Goal: Information Seeking & Learning: Learn about a topic

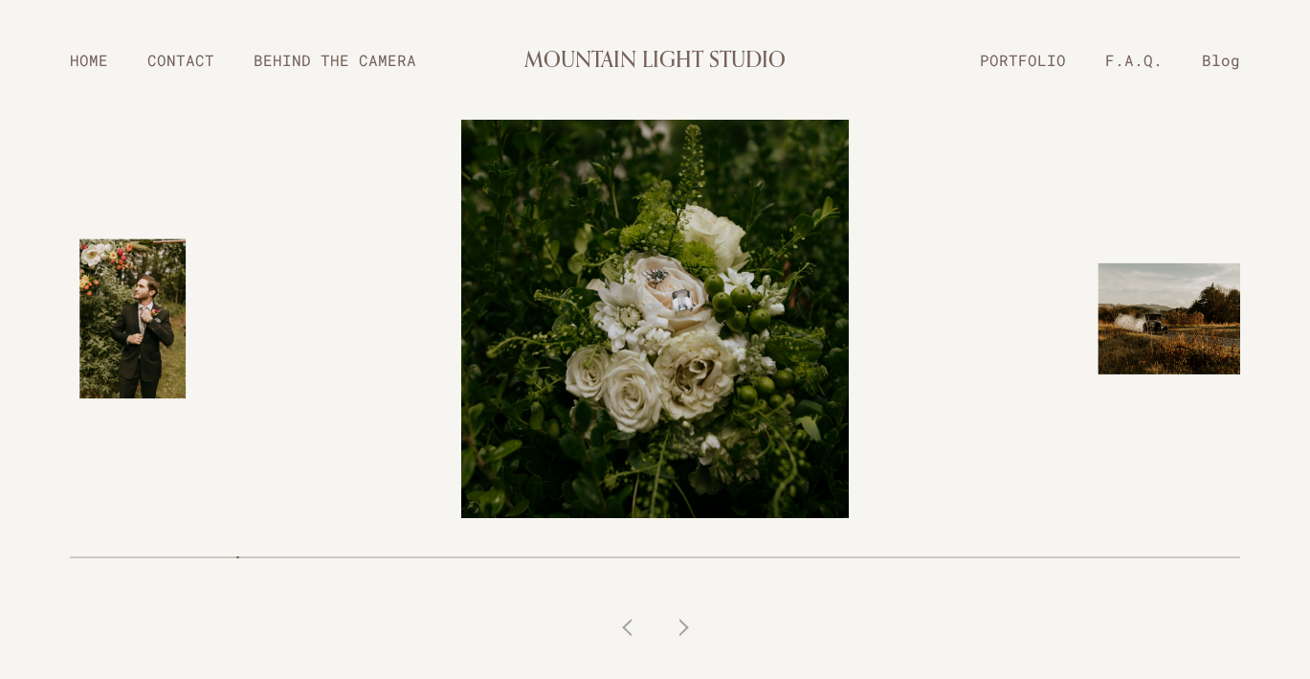
click at [355, 57] on link "BEHIND THE CAMERA" at bounding box center [335, 60] width 202 height 34
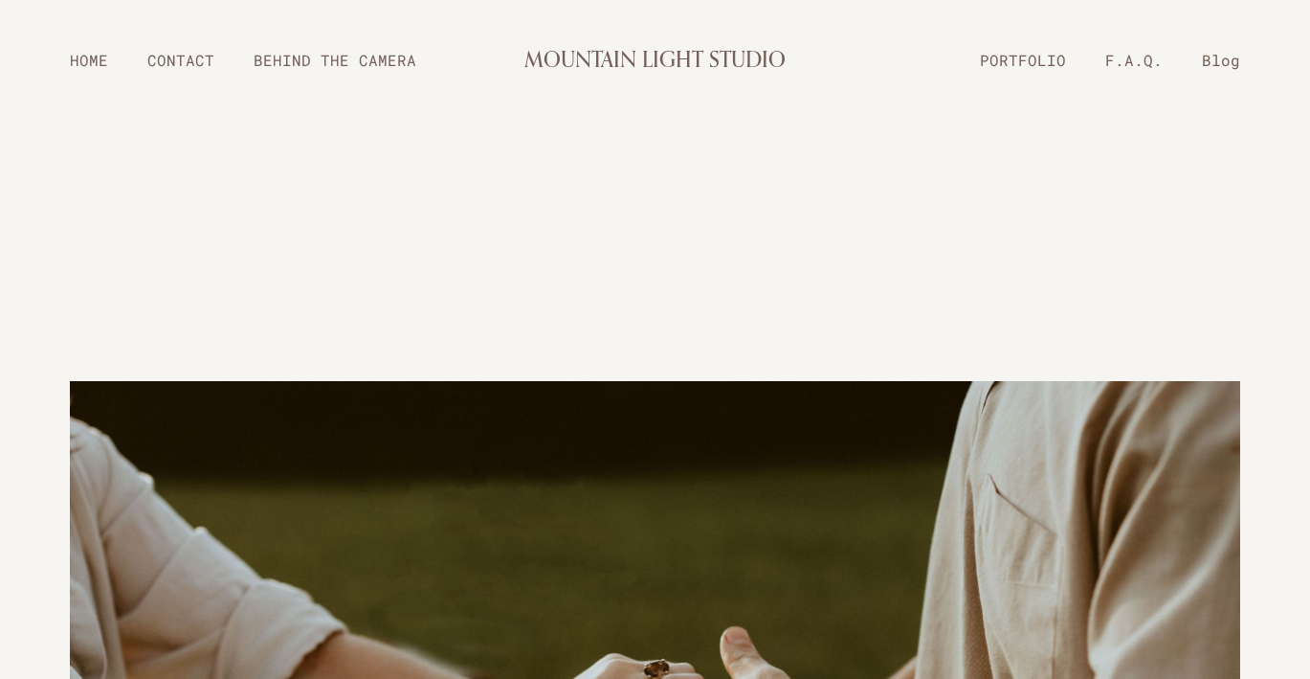
click at [1129, 56] on link "F.A.Q." at bounding box center [1134, 60] width 97 height 34
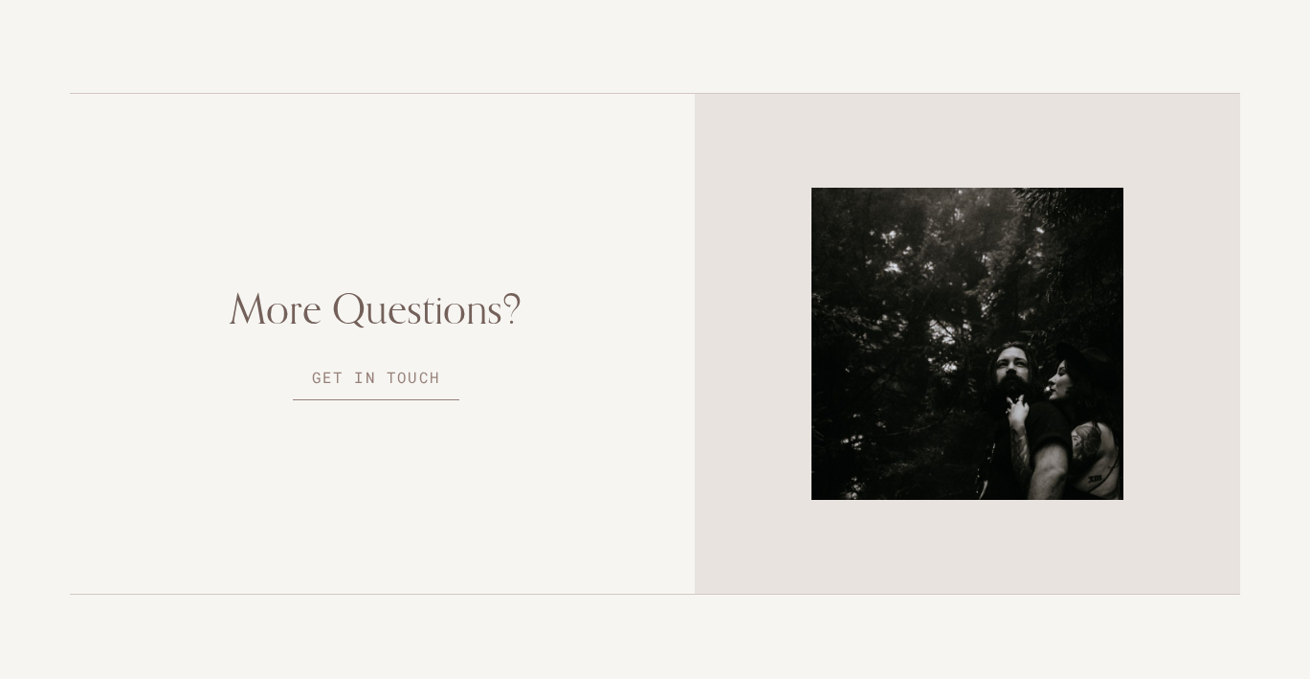
scroll to position [4026, 0]
